Goal: Browse casually: Explore the website without a specific task or goal

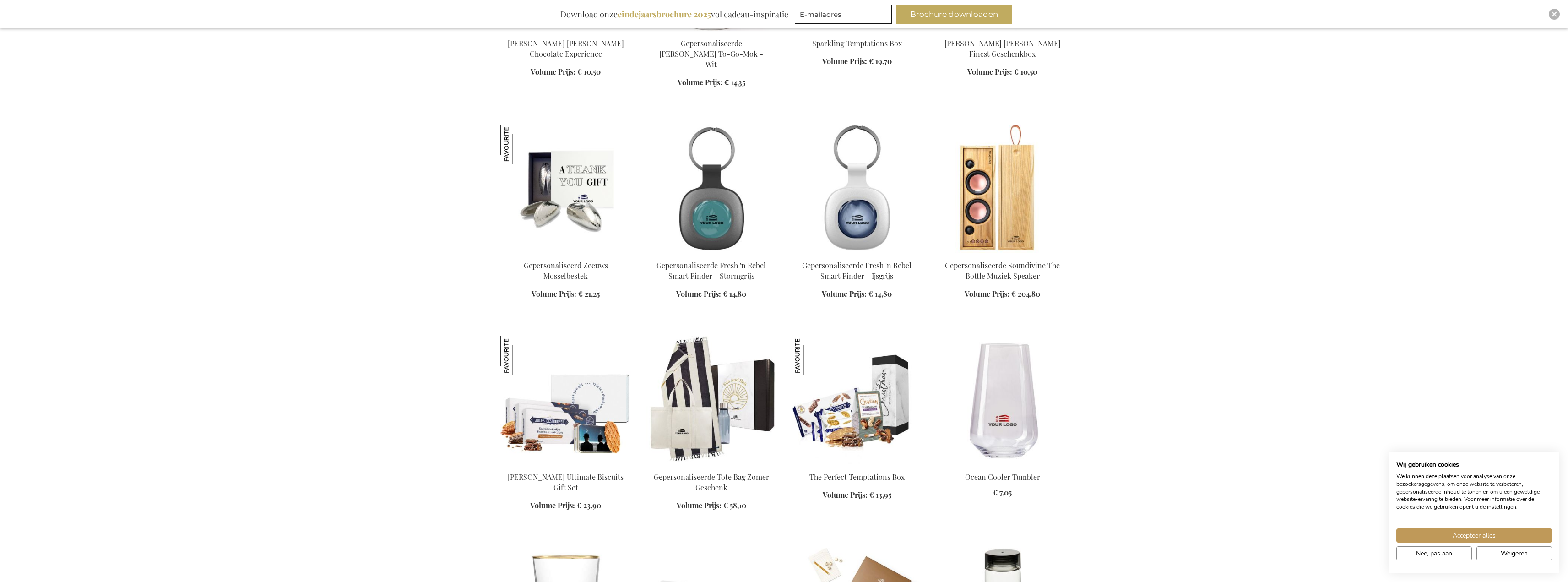
scroll to position [642, 0]
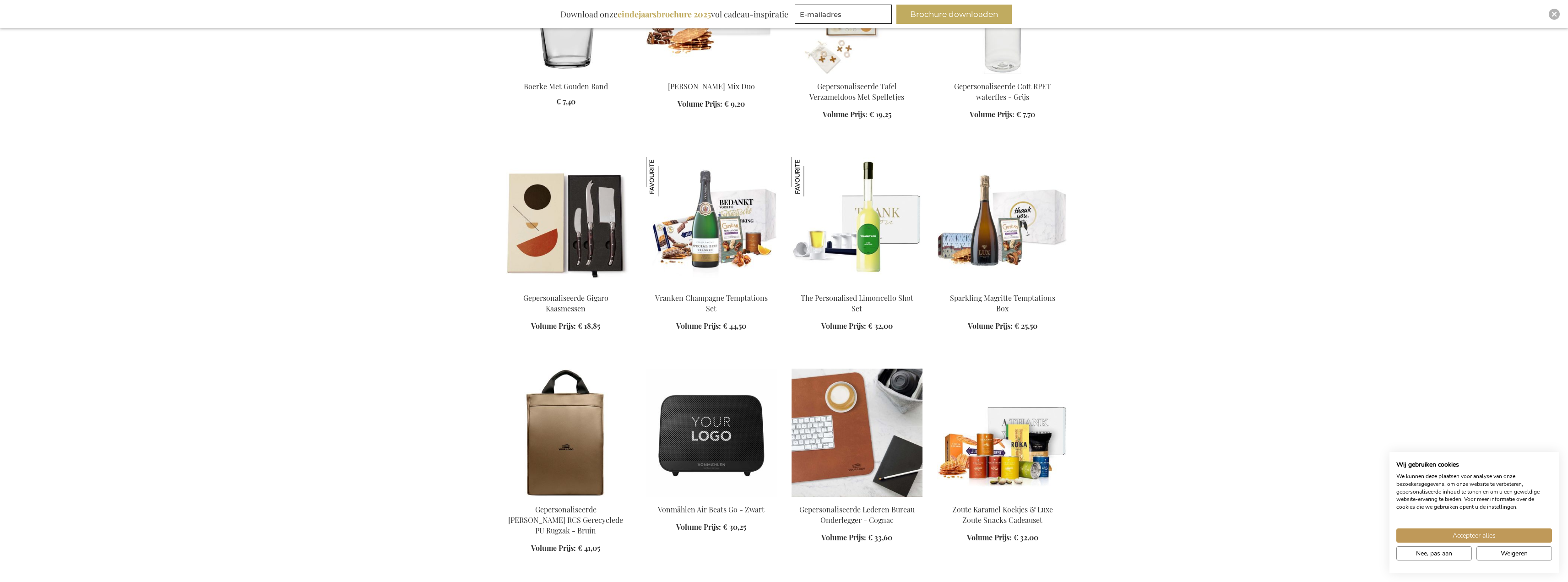
scroll to position [1191, 0]
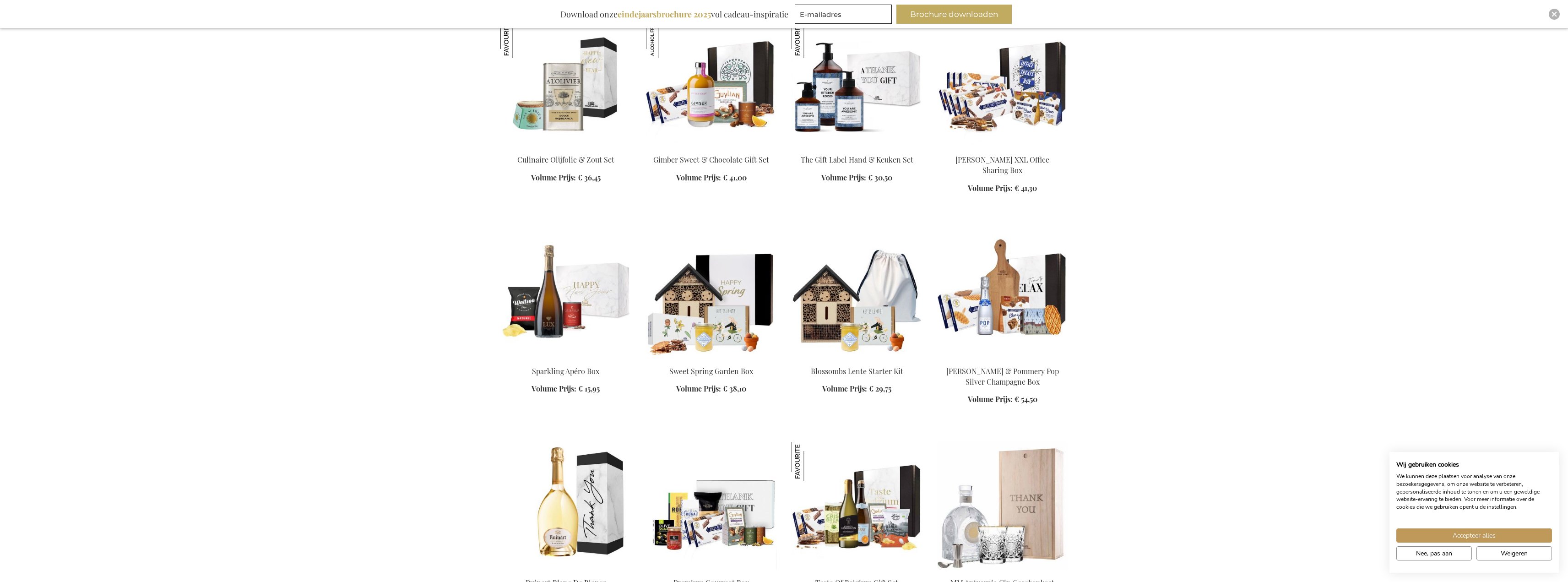
scroll to position [2153, 0]
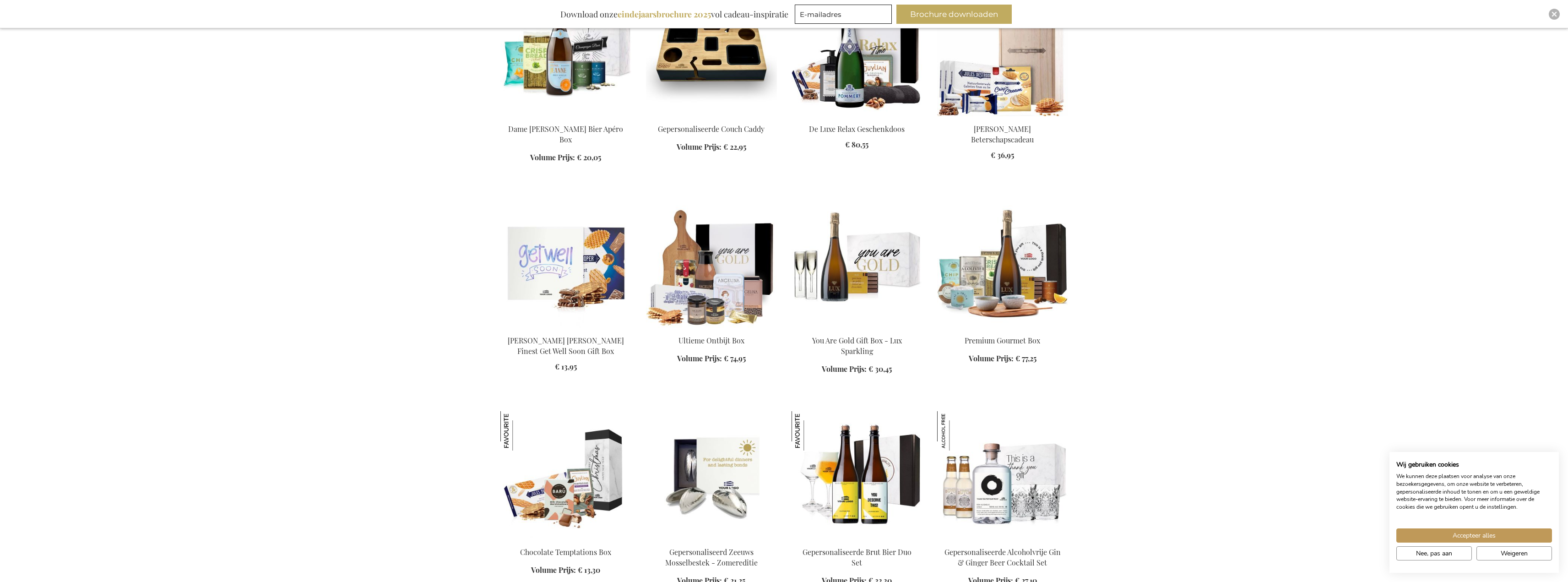
scroll to position [3115, 0]
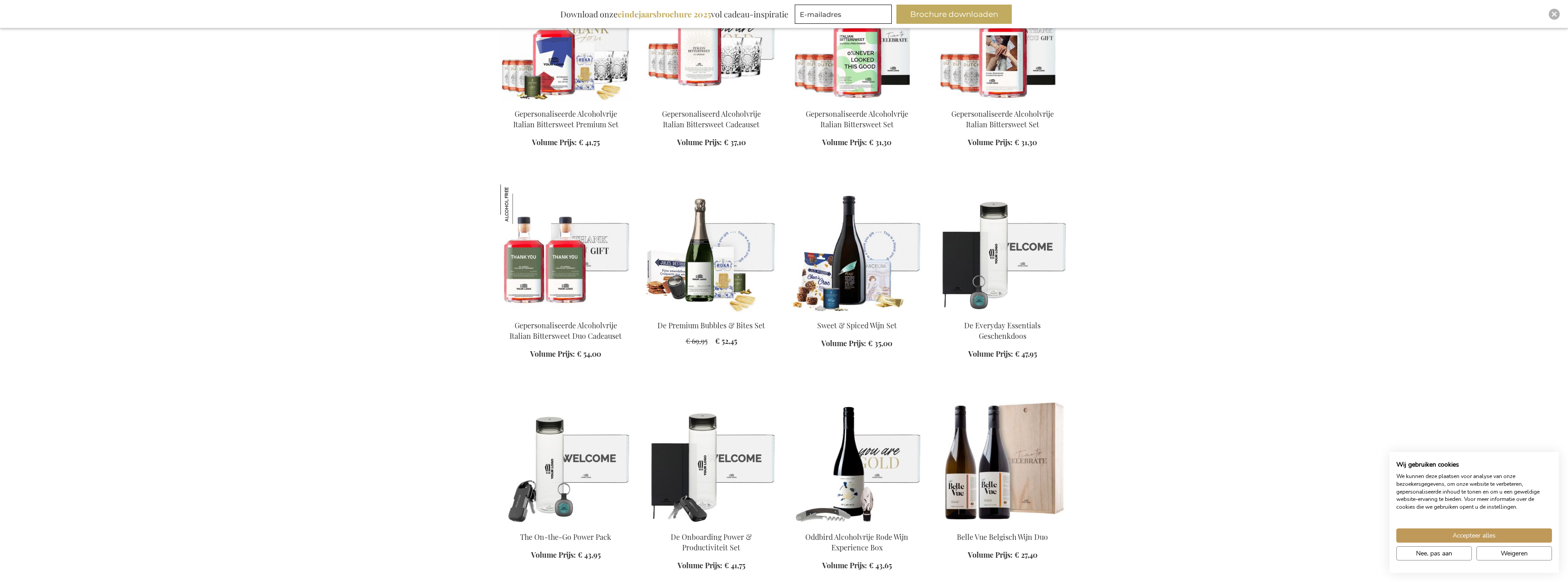
scroll to position [5727, 0]
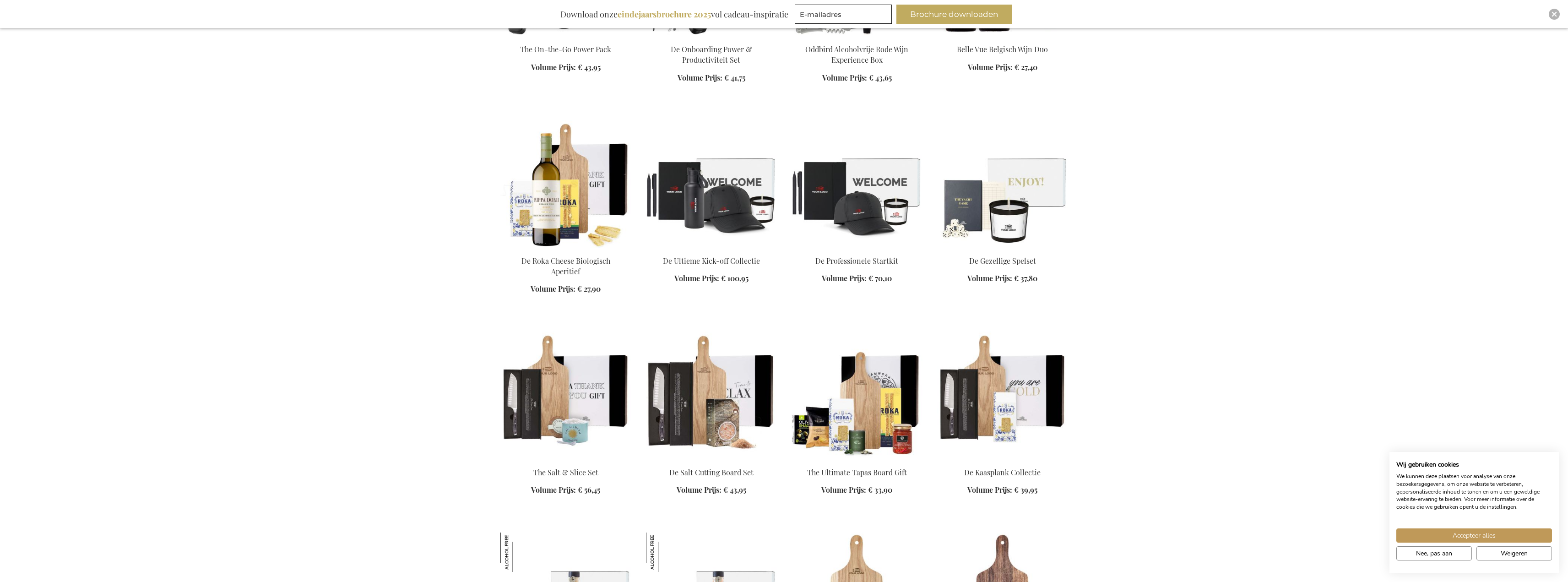
scroll to position [6047, 0]
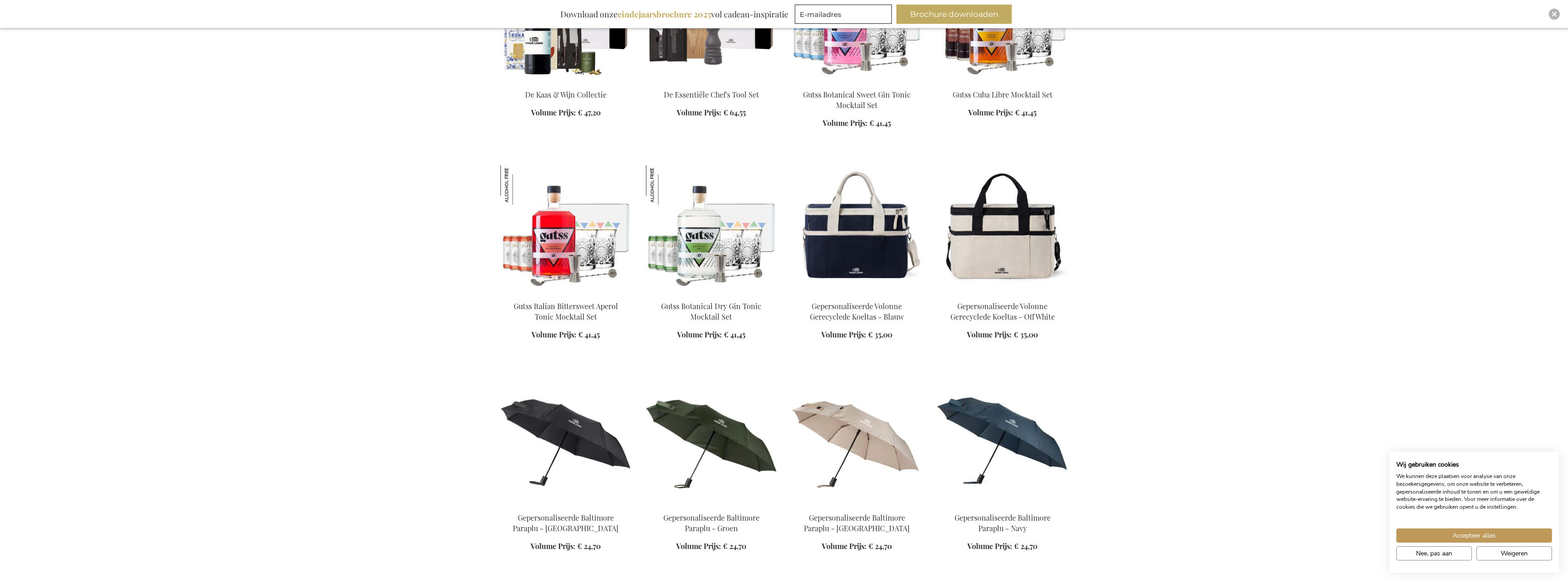
scroll to position [7146, 0]
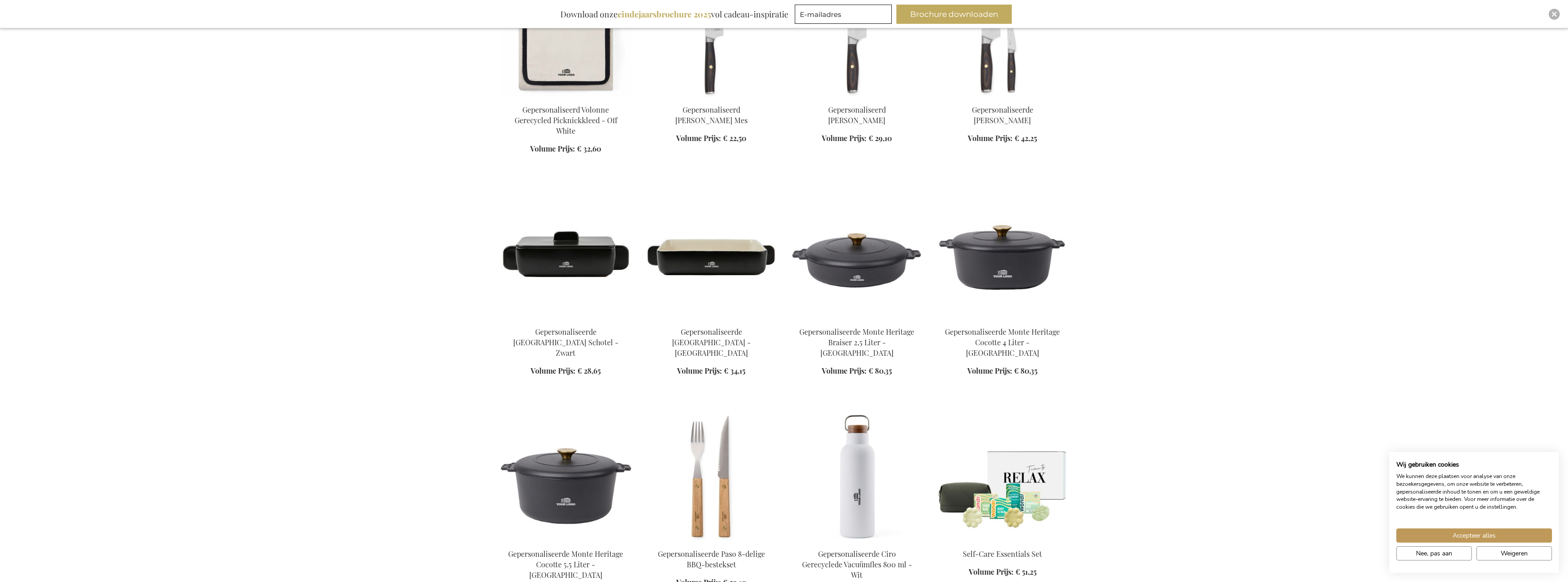
scroll to position [8338, 0]
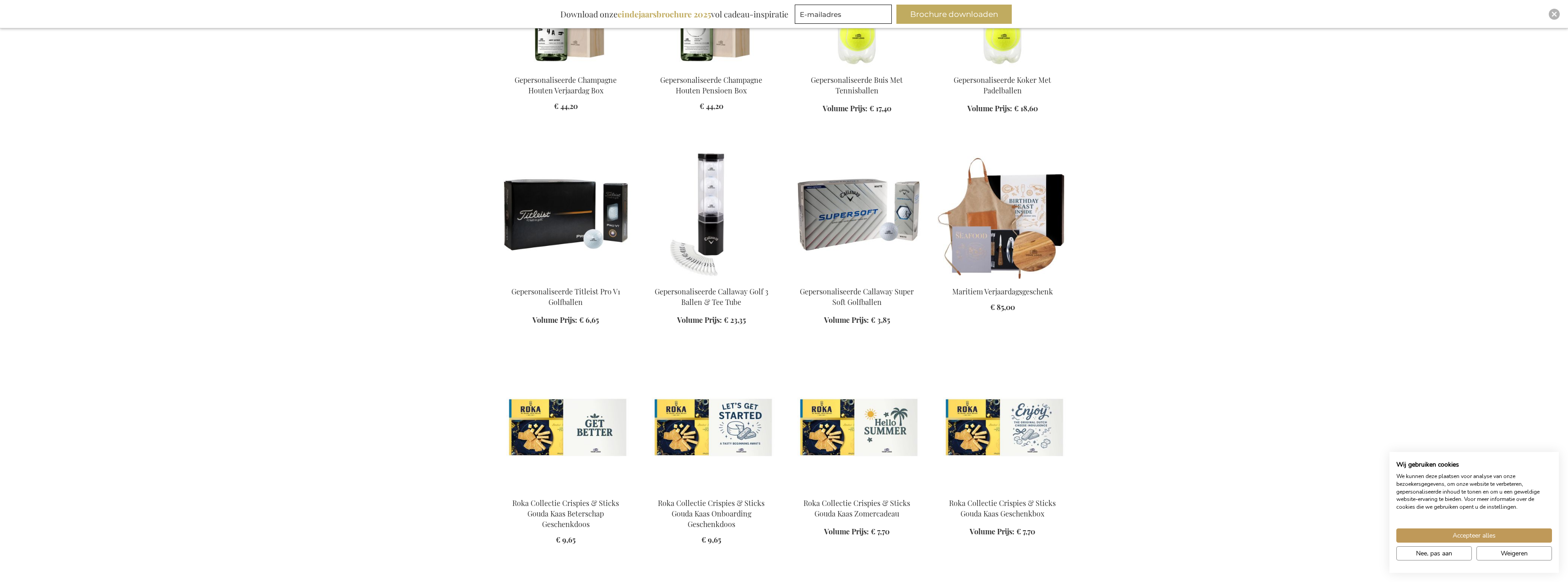
scroll to position [13240, 0]
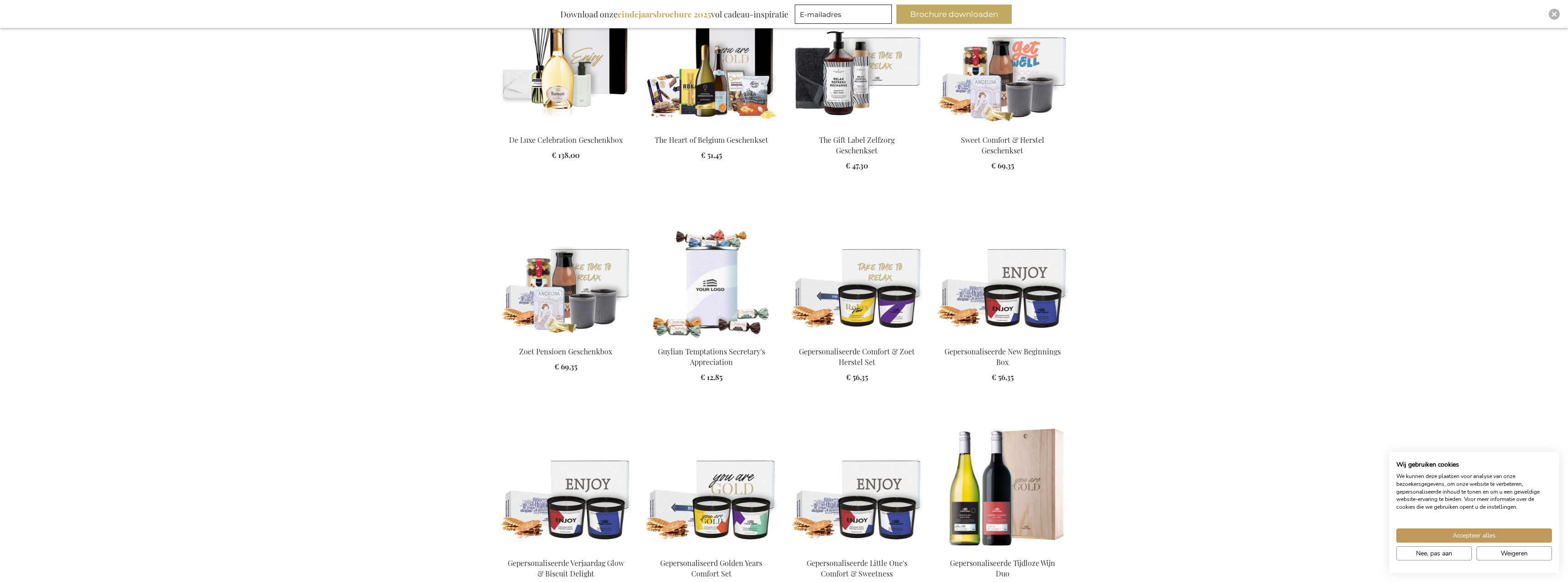
scroll to position [13881, 0]
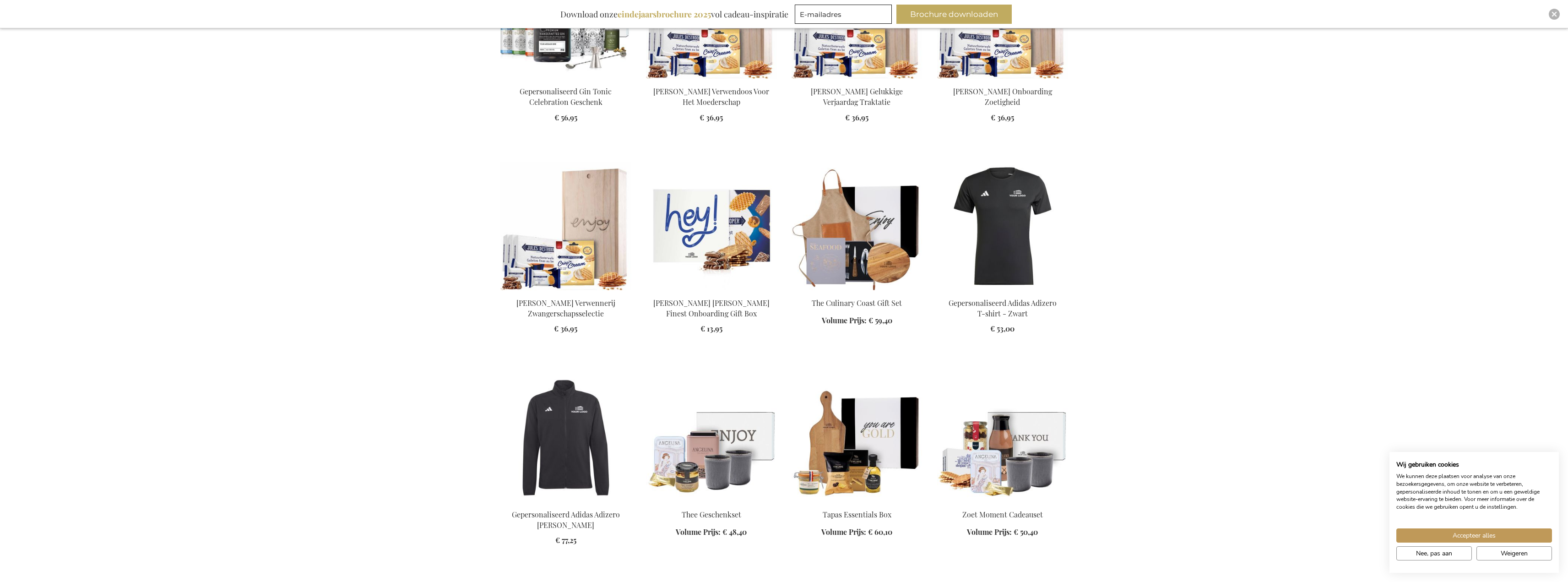
scroll to position [15164, 0]
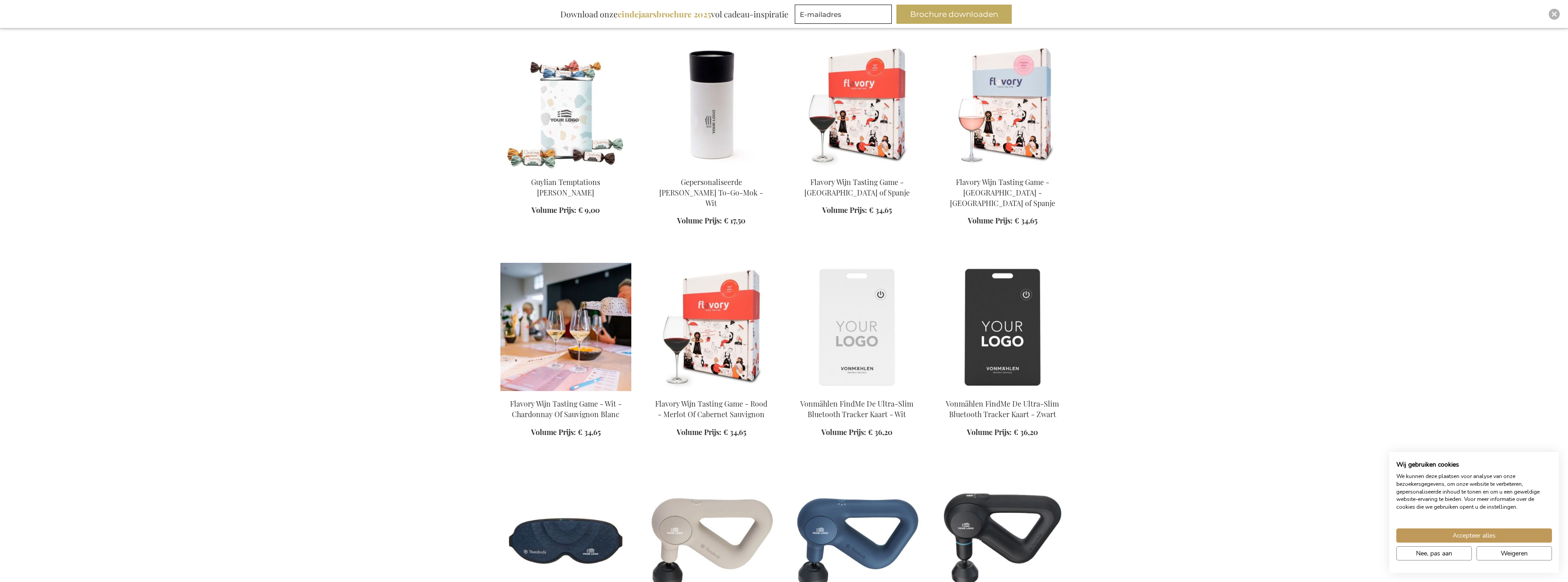
scroll to position [16767, 0]
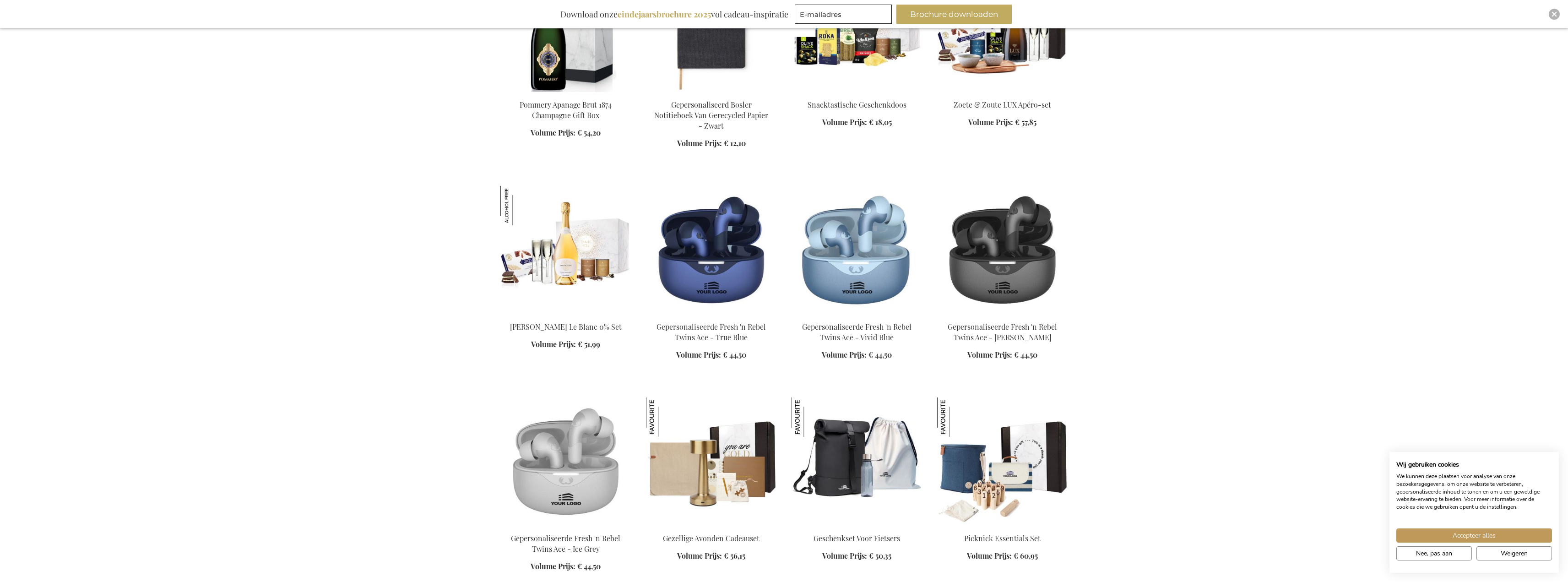
scroll to position [20341, 0]
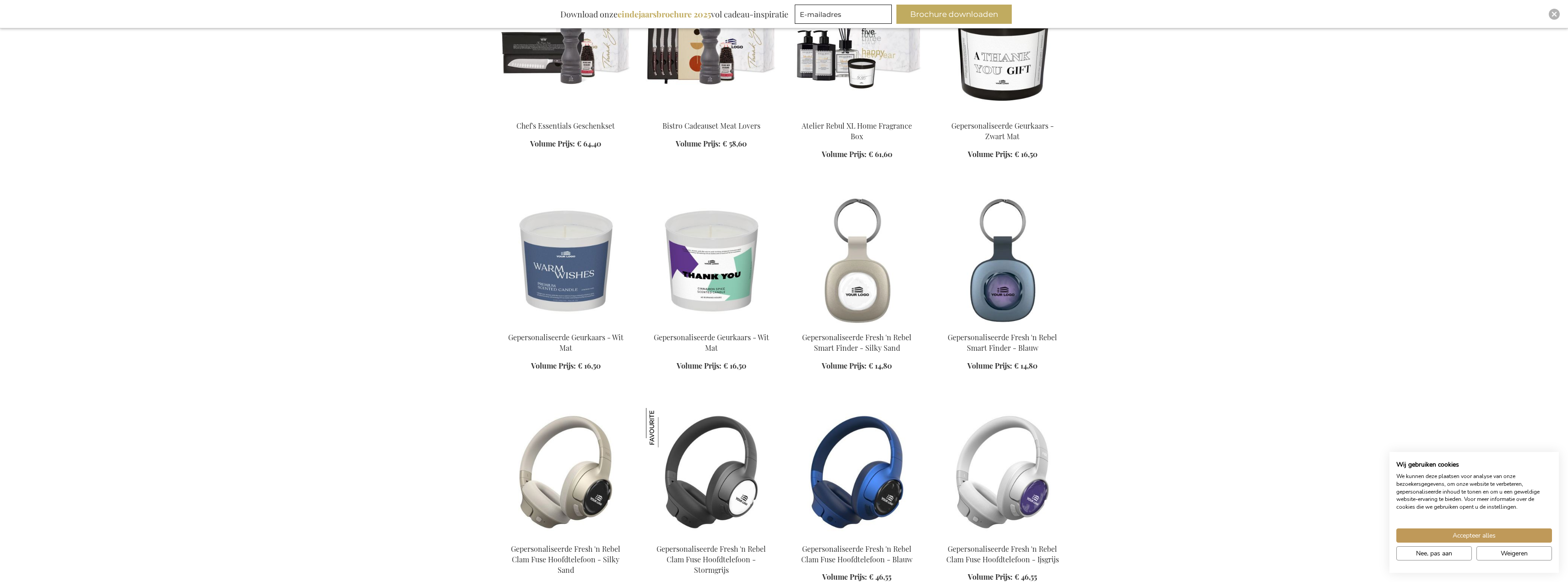
scroll to position [21761, 0]
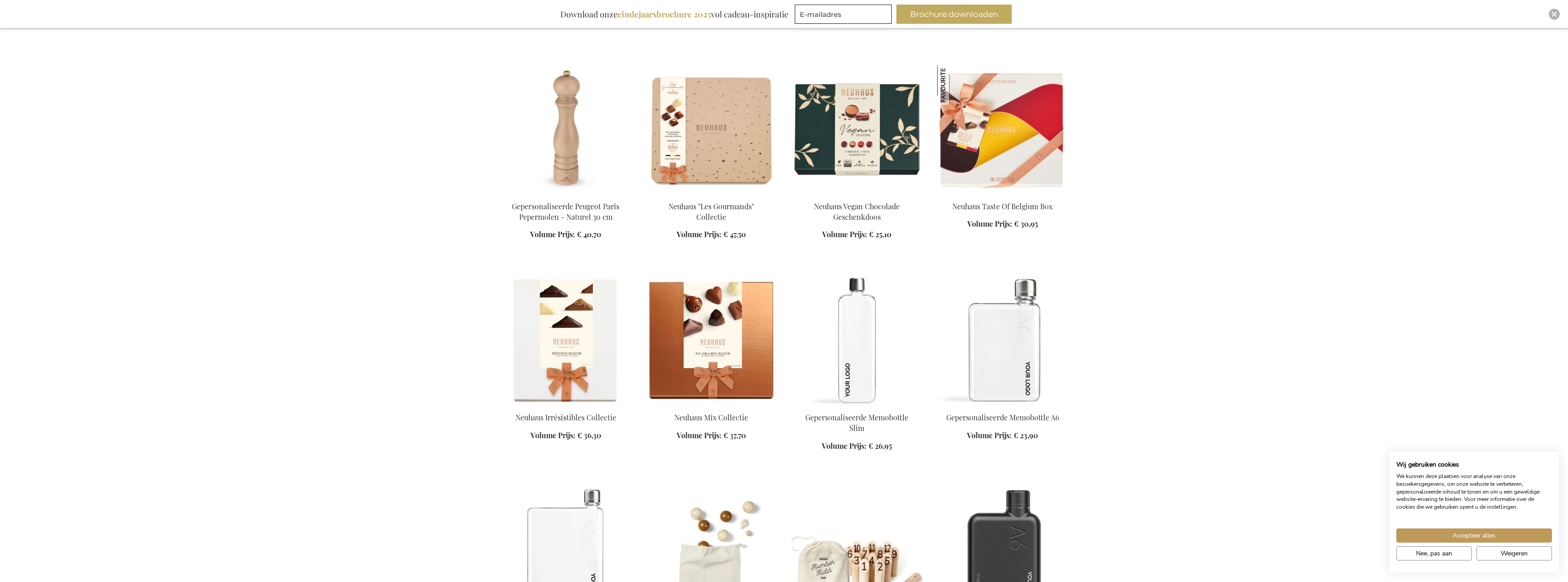
scroll to position [23135, 0]
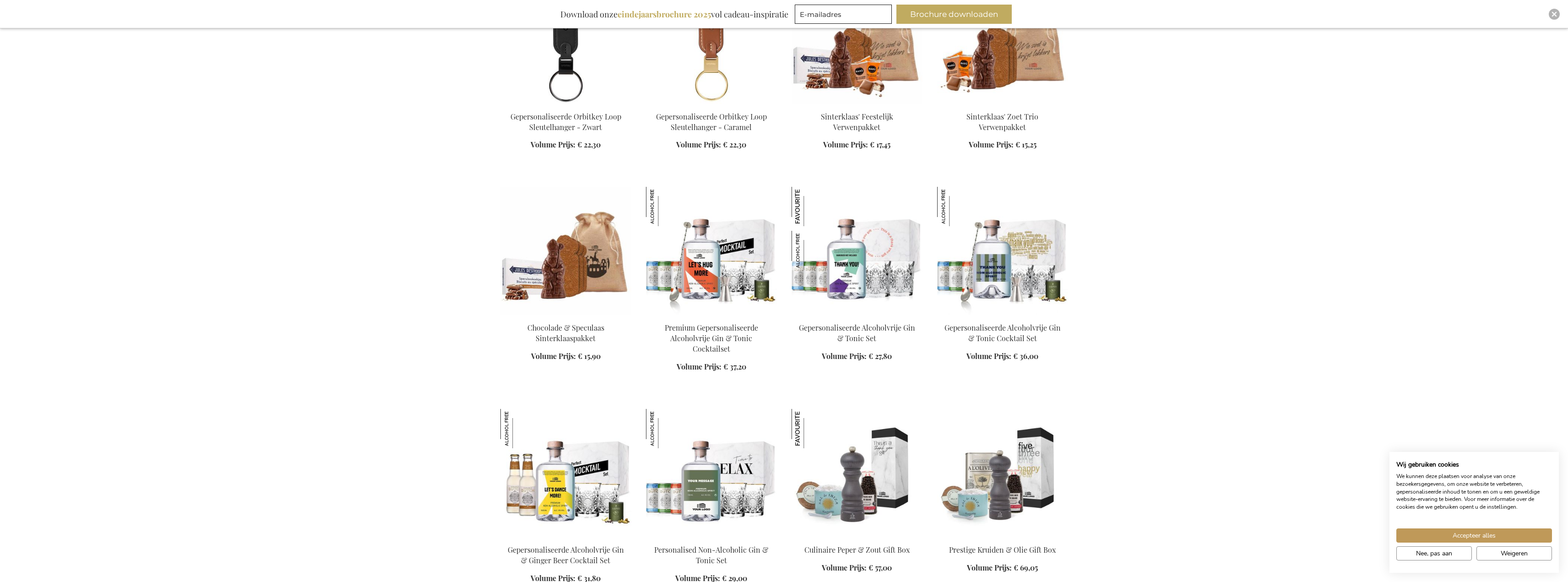
scroll to position [24922, 0]
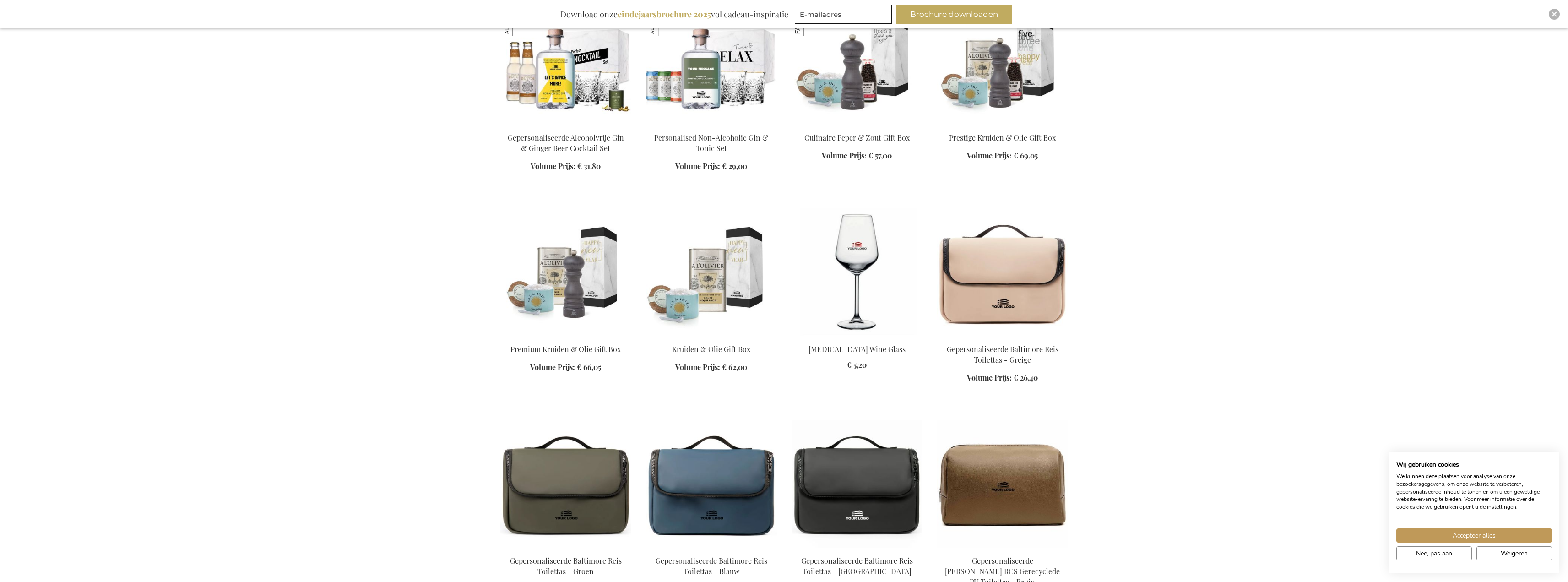
scroll to position [25703, 0]
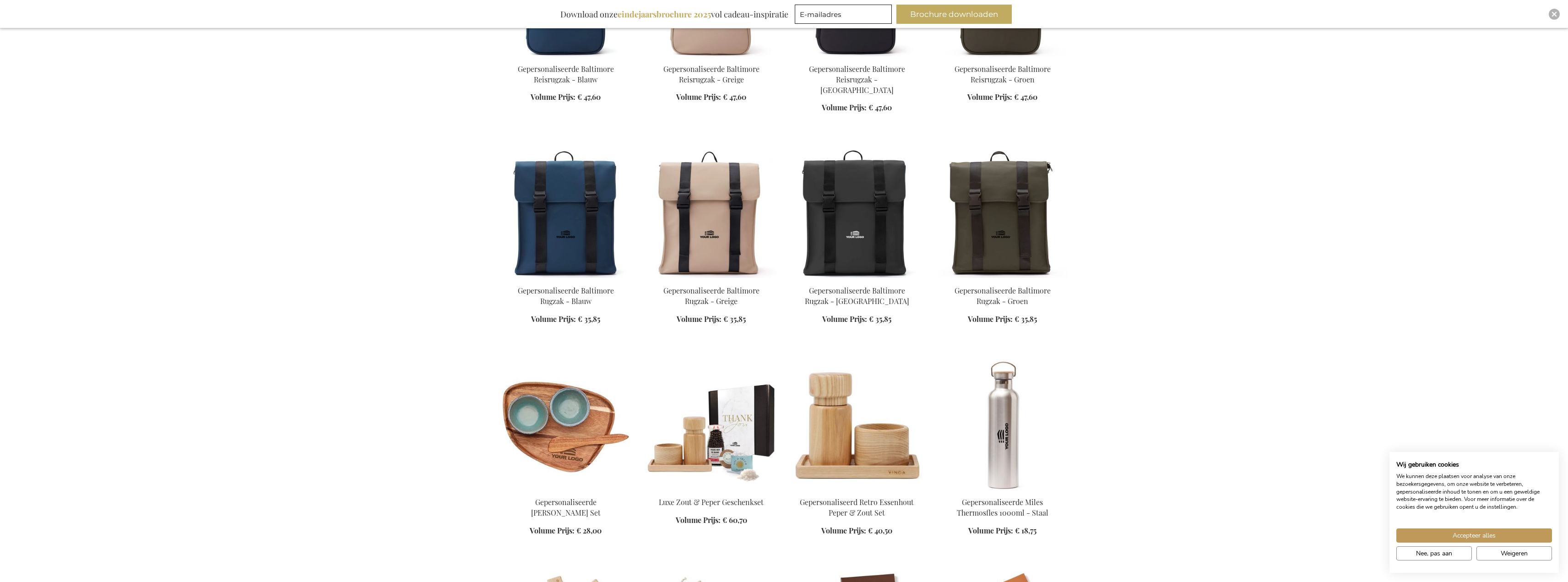
scroll to position [27167, 0]
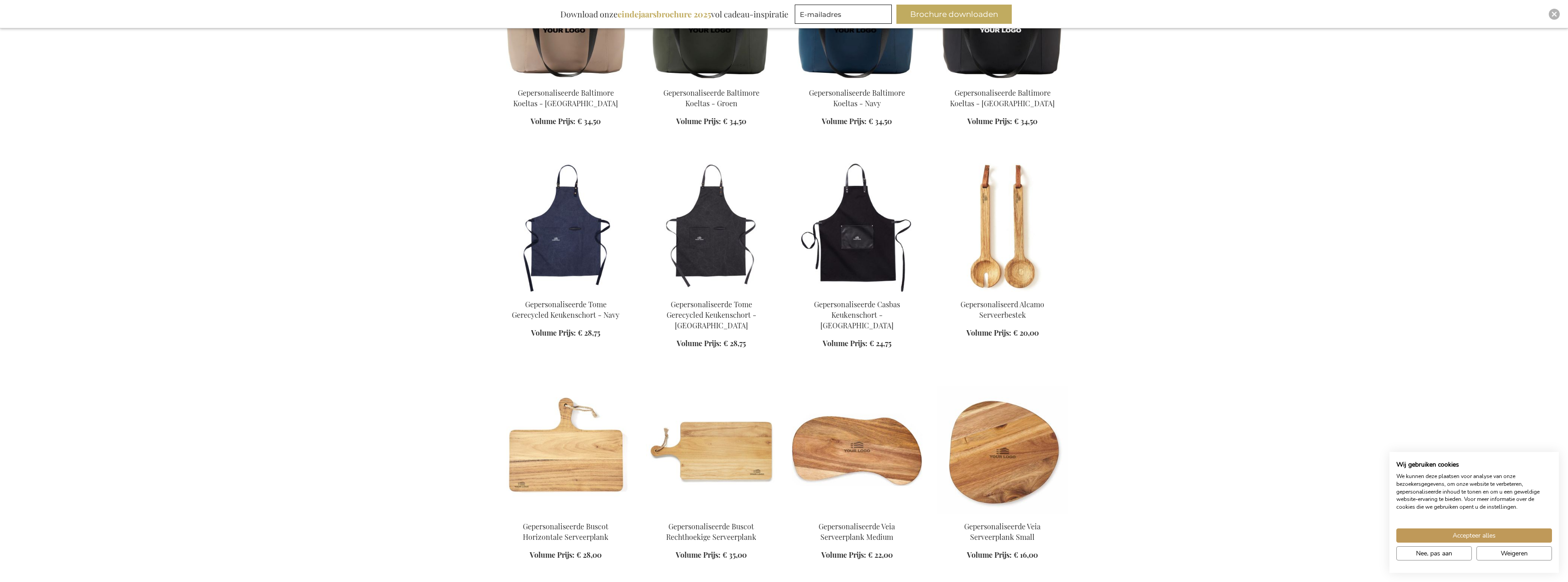
scroll to position [29961, 0]
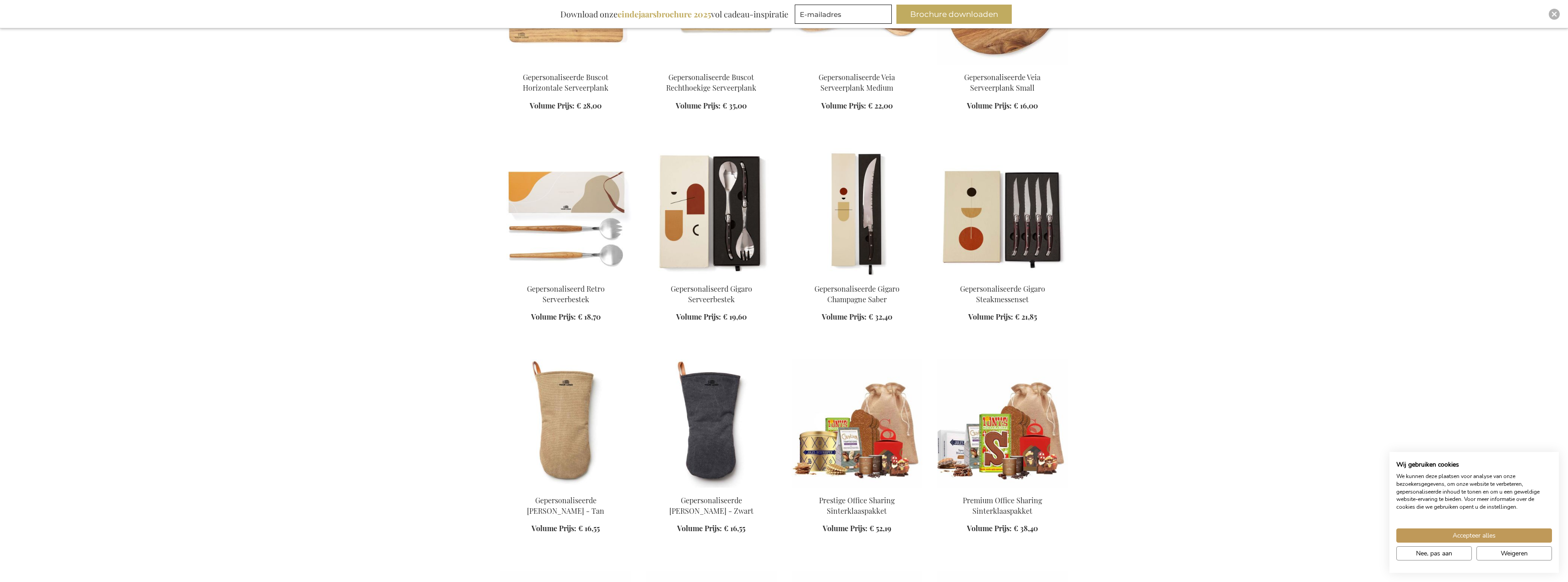
scroll to position [30740, 0]
